Goal: Information Seeking & Learning: Learn about a topic

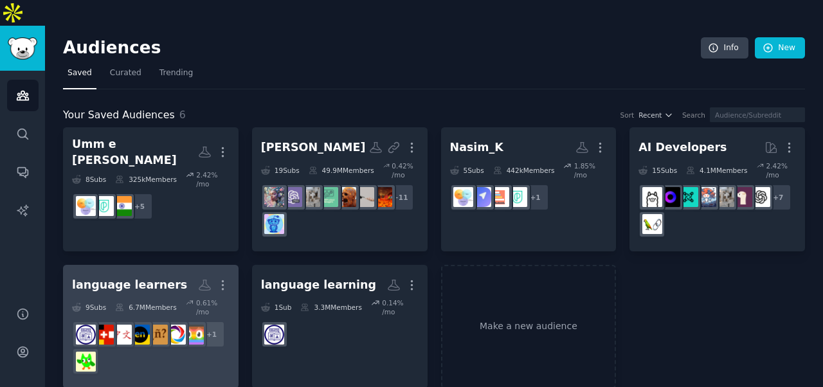
click at [186, 274] on h2 "language learners More" at bounding box center [151, 285] width 158 height 23
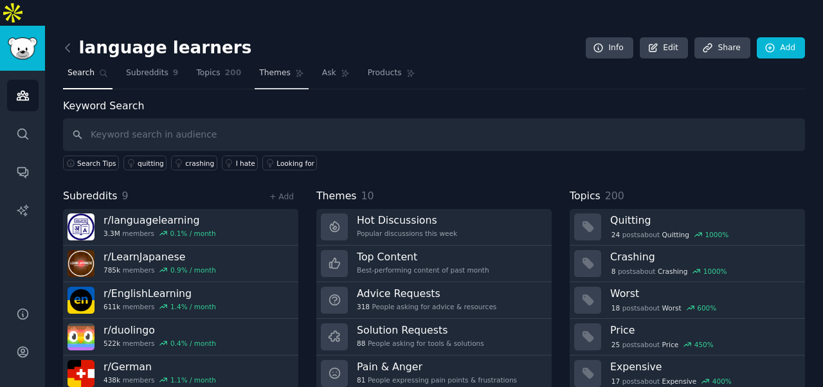
click at [266, 68] on span "Themes" at bounding box center [275, 74] width 32 height 12
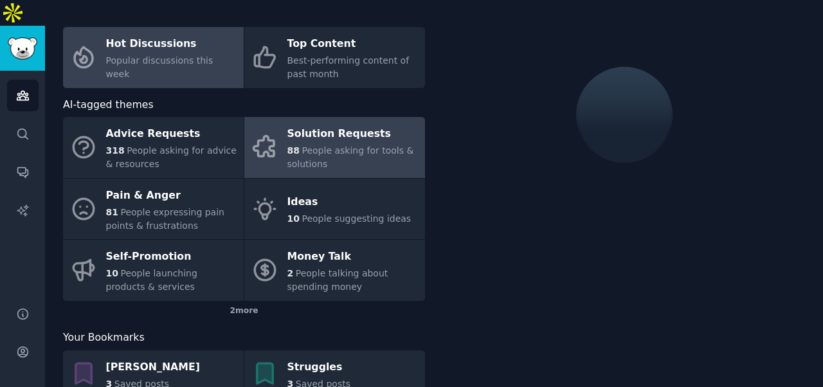
scroll to position [93, 0]
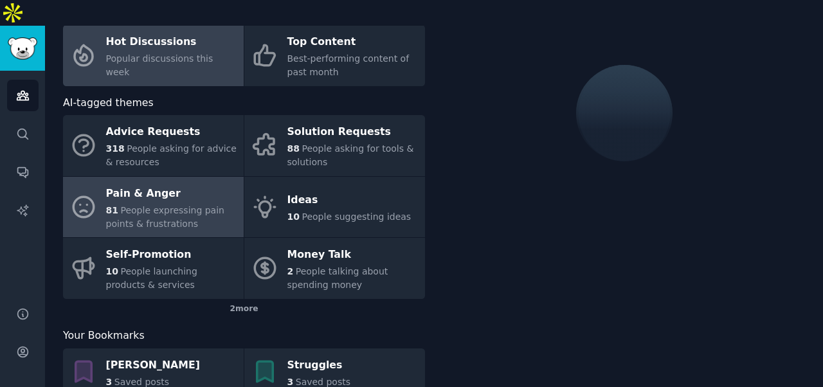
click at [170, 205] on span "People expressing pain points & frustrations" at bounding box center [165, 217] width 118 height 24
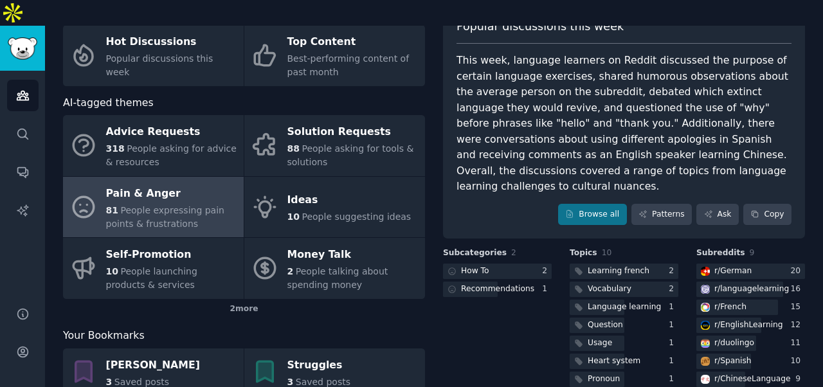
scroll to position [150, 0]
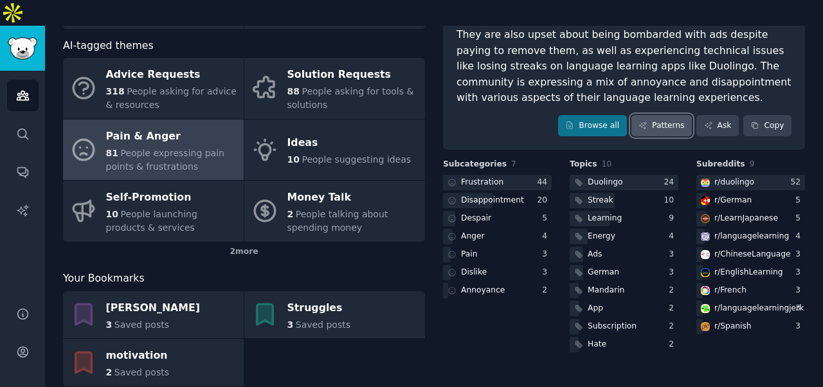
click at [657, 115] on link "Patterns" at bounding box center [662, 126] width 60 height 22
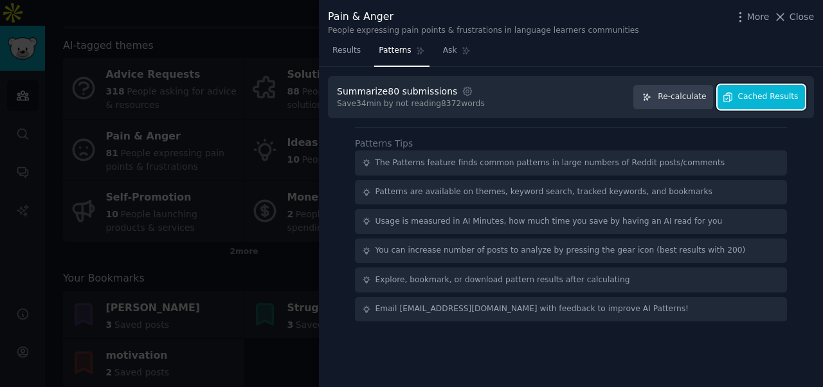
click at [743, 96] on span "Cached Results" at bounding box center [768, 97] width 60 height 12
